Goal: Navigation & Orientation: Go to known website

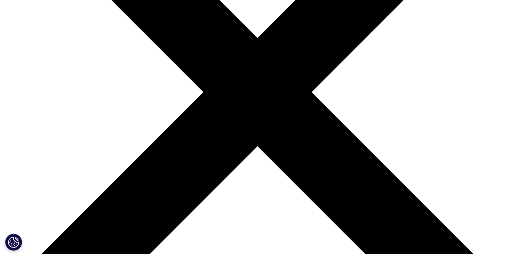
scroll to position [249, 0]
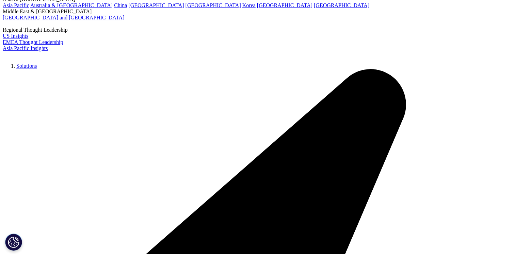
scroll to position [34, 0]
